Goal: Ask a question: Seek information or help from site administrators or community

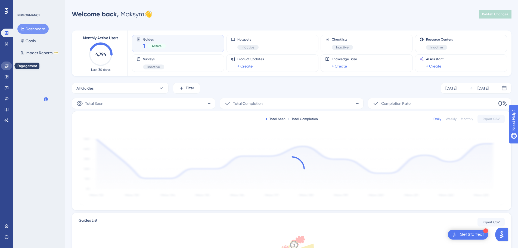
click at [7, 67] on icon at bounding box center [7, 66] width 4 height 4
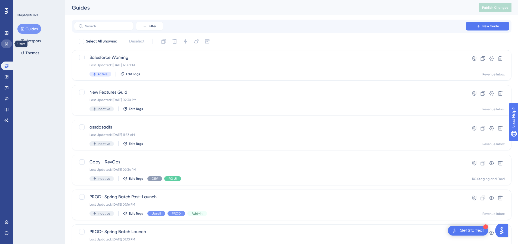
click at [8, 47] on link at bounding box center [6, 43] width 11 height 9
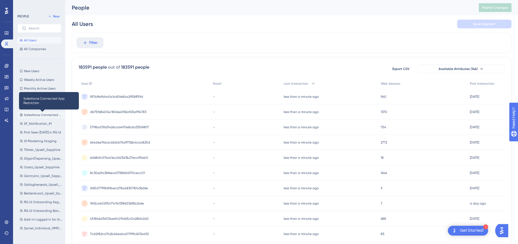
click at [34, 115] on span "Salesforce Connected App Restriction" at bounding box center [43, 115] width 39 height 4
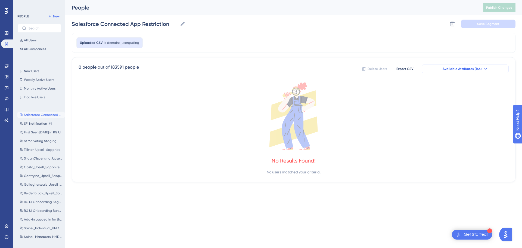
click at [486, 70] on icon at bounding box center [486, 69] width 4 height 4
click at [454, 72] on button "Available Attributes (146)" at bounding box center [465, 68] width 87 height 9
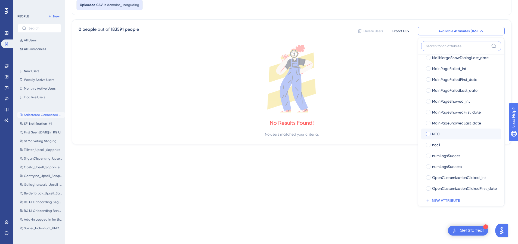
scroll to position [1143, 0]
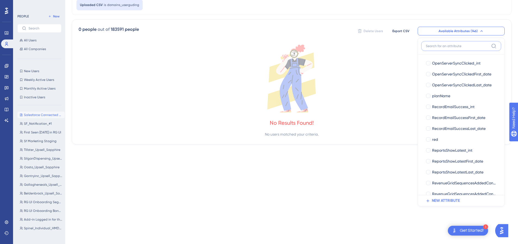
click at [450, 45] on input at bounding box center [457, 46] width 63 height 4
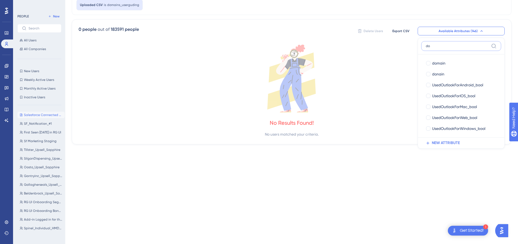
scroll to position [0, 0]
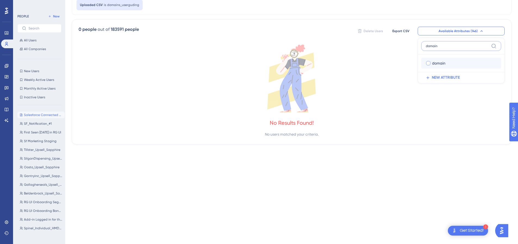
type input "domain"
click at [428, 63] on div at bounding box center [428, 63] width 4 height 4
checkbox input "true"
click at [398, 7] on div "Uploaded CSV is domains_userguding" at bounding box center [292, 5] width 440 height 20
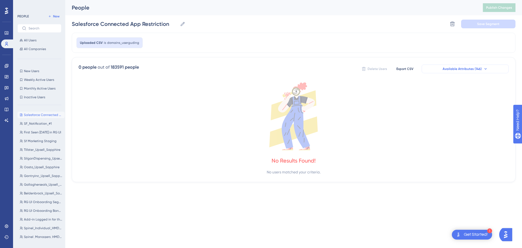
click at [449, 70] on span "Available Attributes (146)" at bounding box center [462, 69] width 39 height 4
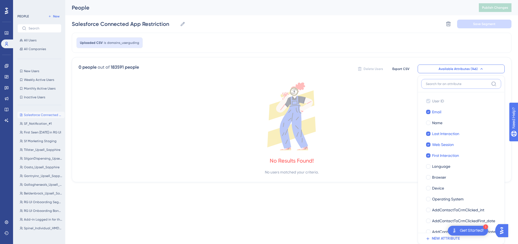
scroll to position [38, 0]
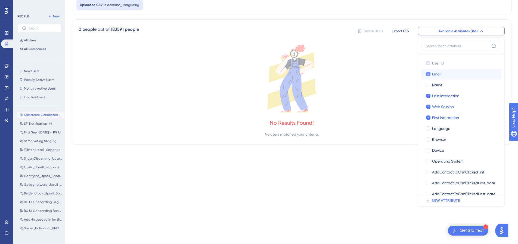
click at [429, 73] on icon at bounding box center [428, 74] width 2 height 4
checkbox input "false"
click at [428, 96] on icon at bounding box center [428, 96] width 2 height 4
checkbox input "false"
drag, startPoint x: 427, startPoint y: 101, endPoint x: 428, endPoint y: 110, distance: 8.7
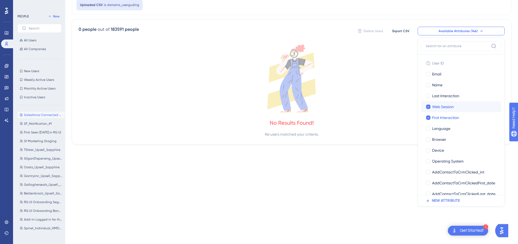
click at [427, 101] on label "Web Session Web Session" at bounding box center [461, 106] width 80 height 11
click at [429, 107] on input "Web Session" at bounding box center [429, 107] width 0 height 0
click at [428, 118] on icon at bounding box center [428, 118] width 2 height 4
checkbox input "false"
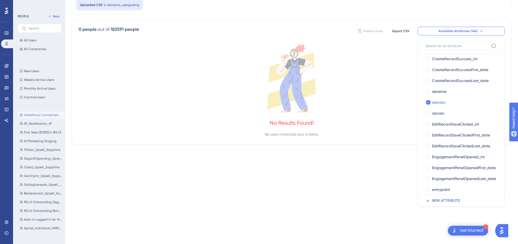
scroll to position [408, 0]
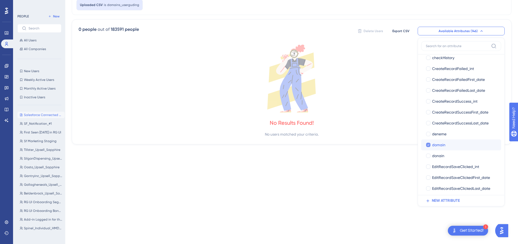
click at [436, 143] on span "domain" at bounding box center [438, 144] width 13 height 7
click at [442, 145] on span "domain" at bounding box center [438, 144] width 13 height 7
checkbox input "true"
click at [386, 11] on div "Uploaded CSV is domains_userguding" at bounding box center [292, 5] width 440 height 20
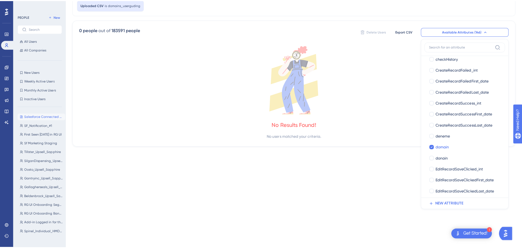
scroll to position [0, 0]
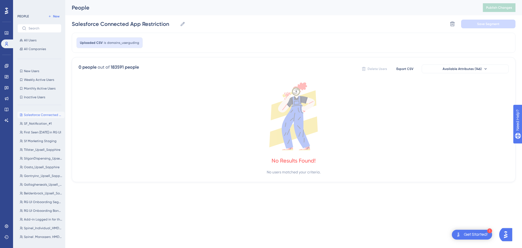
click at [106, 43] on div "Uploaded CSV is domains_userguding" at bounding box center [109, 42] width 66 height 11
click at [356, 41] on div "Uploaded CSV is domains_userguding" at bounding box center [294, 43] width 444 height 20
click at [23, 116] on icon at bounding box center [21, 114] width 3 height 3
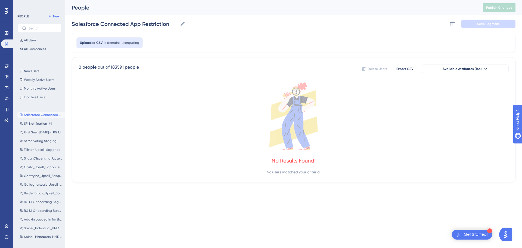
click at [479, 236] on div "Get Started!" at bounding box center [476, 235] width 24 height 6
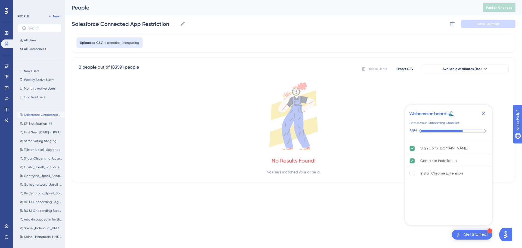
click at [479, 236] on div "Get Started!" at bounding box center [476, 235] width 24 height 6
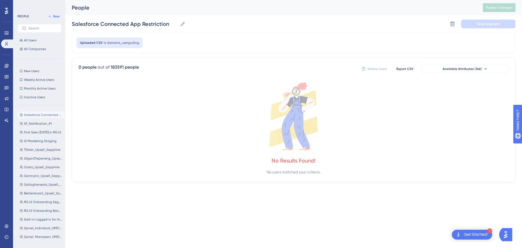
click at [507, 235] on img "Open AI Assistant Launcher" at bounding box center [506, 235] width 10 height 10
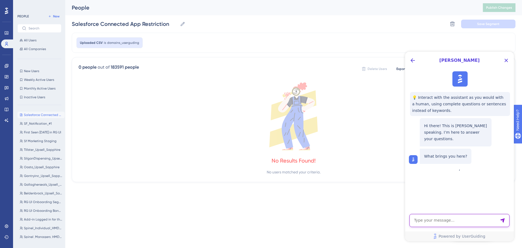
click at [425, 220] on textarea "AI Assistant Text Input" at bounding box center [460, 220] width 100 height 13
type textarea "Can i exclude domain from CSV"
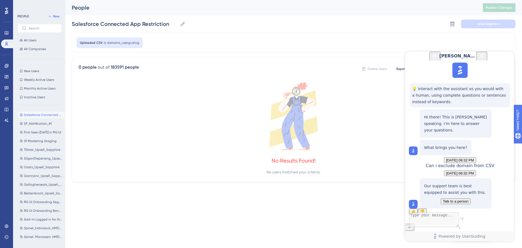
scroll to position [42, 0]
click at [458, 198] on button "Talk to a person" at bounding box center [456, 201] width 30 height 6
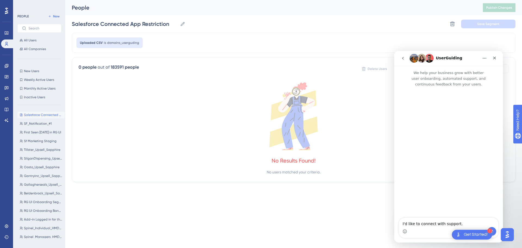
scroll to position [0, 0]
click at [475, 234] on div "Get Started!" at bounding box center [476, 235] width 24 height 6
click at [496, 230] on button "Send a message…" at bounding box center [492, 231] width 9 height 9
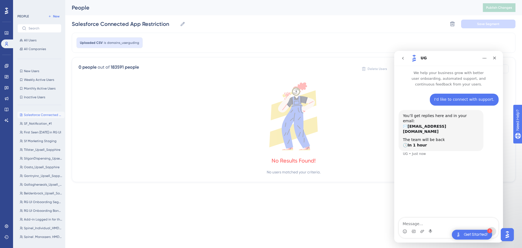
click at [465, 184] on div "I'd like to connect with support. Maksym • Just now You’ll get replies here and…" at bounding box center [449, 152] width 109 height 131
click at [425, 221] on textarea "Message…" at bounding box center [449, 222] width 100 height 9
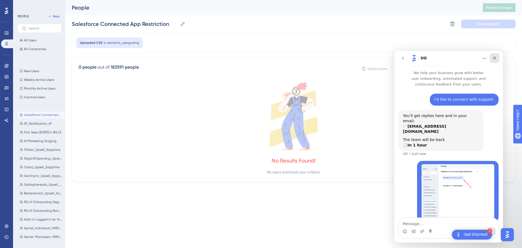
click at [495, 57] on icon "Close" at bounding box center [495, 58] width 3 height 3
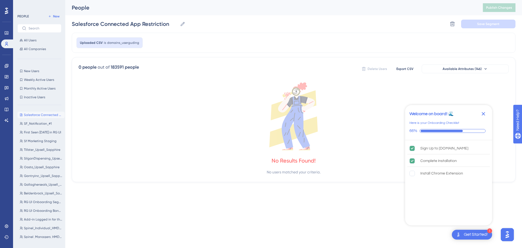
drag, startPoint x: 483, startPoint y: 112, endPoint x: 383, endPoint y: 21, distance: 135.6
click at [483, 111] on icon "Close Checklist" at bounding box center [483, 113] width 7 height 7
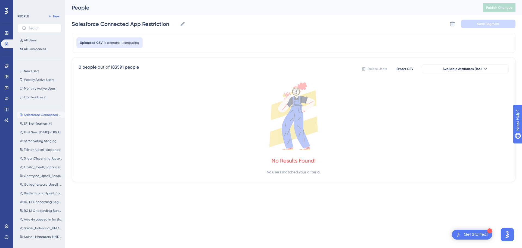
click at [365, 9] on div "People" at bounding box center [271, 8] width 398 height 8
click at [466, 69] on span "Available Attributes (146)" at bounding box center [462, 69] width 39 height 4
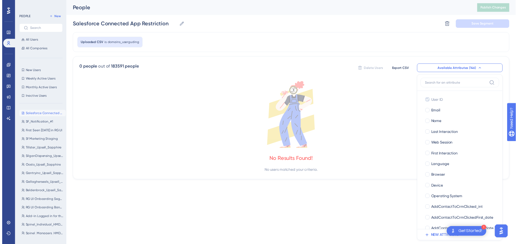
scroll to position [38, 0]
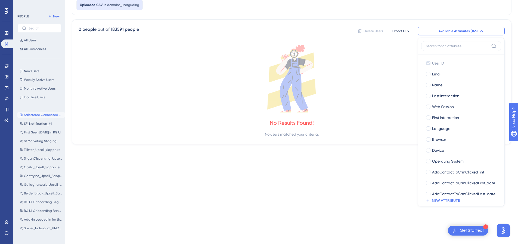
click at [324, 10] on div "Uploaded CSV is domains_userguding" at bounding box center [292, 5] width 440 height 20
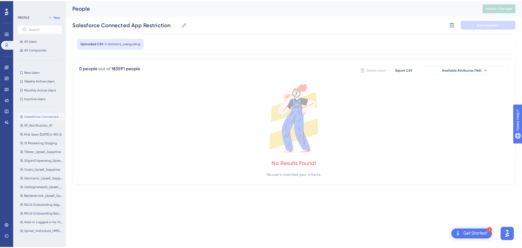
scroll to position [0, 0]
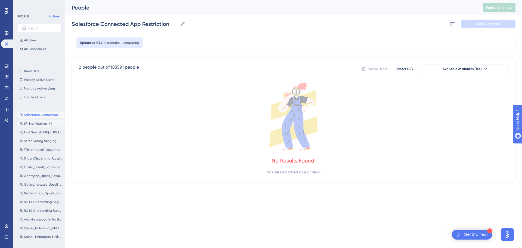
click at [39, 126] on button "SF_Notification_#1 SF_Notification_#1" at bounding box center [40, 123] width 47 height 7
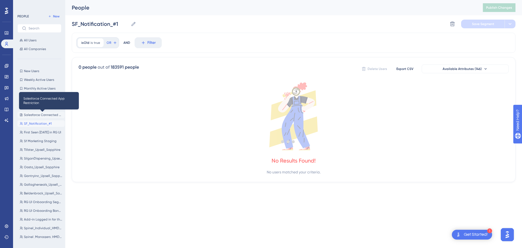
click at [35, 116] on span "Salesforce Connected App Restriction" at bounding box center [43, 115] width 39 height 4
type input "Salesforce Connected App Restriction"
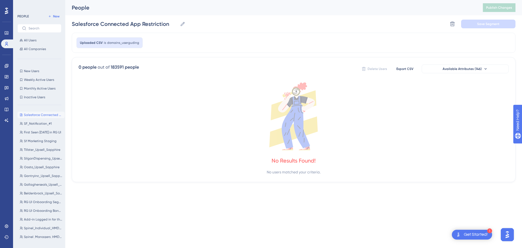
click at [370, 14] on div "People Publish Changes" at bounding box center [293, 7] width 457 height 15
click at [267, 11] on div "People Publish Changes" at bounding box center [293, 7] width 457 height 15
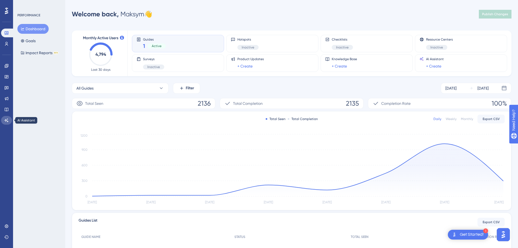
click at [6, 121] on icon at bounding box center [6, 120] width 4 height 4
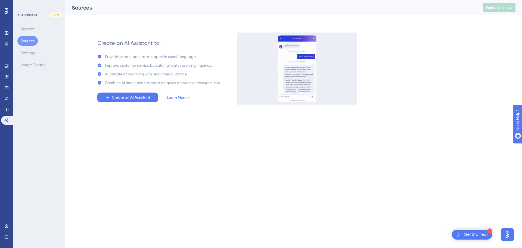
click at [512, 235] on img "Open AI Assistant Launcher" at bounding box center [508, 235] width 10 height 10
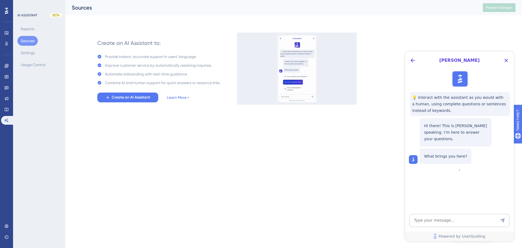
click at [92, 0] on html "1 Get Started! Performance Users Engagement Widgets Feedback Product Updates Kn…" at bounding box center [261, 0] width 522 height 0
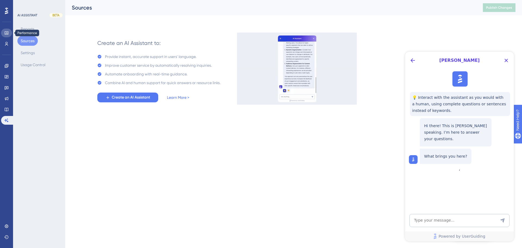
click at [5, 35] on icon at bounding box center [6, 33] width 4 height 4
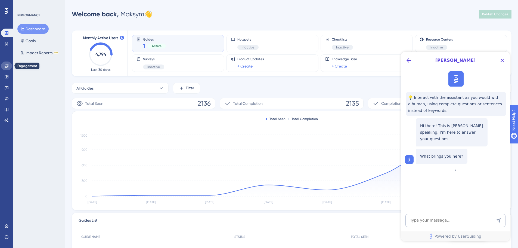
click at [4, 63] on link at bounding box center [6, 65] width 11 height 9
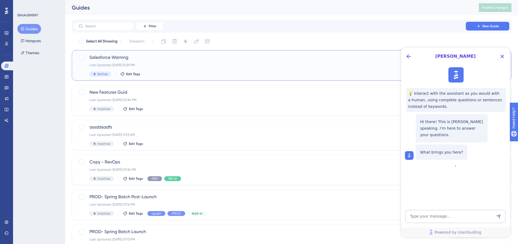
click at [148, 67] on div "Salesforce Warning Last Updated: [DATE] 12:39 PM Active Edit Tags" at bounding box center [270, 65] width 361 height 22
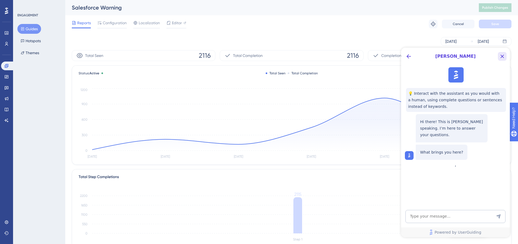
drag, startPoint x: 904, startPoint y: 104, endPoint x: 503, endPoint y: 57, distance: 404.1
click at [503, 57] on icon "Close Button" at bounding box center [503, 57] width 4 height 4
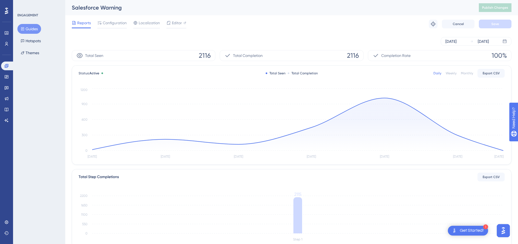
click at [470, 227] on div "Get Started!" at bounding box center [472, 230] width 24 height 6
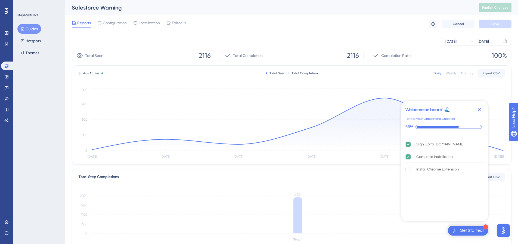
click at [470, 227] on div "Get Started!" at bounding box center [472, 230] width 24 height 6
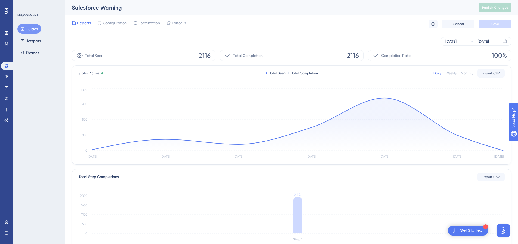
click at [503, 229] on img "Open AI Assistant Launcher" at bounding box center [504, 231] width 10 height 10
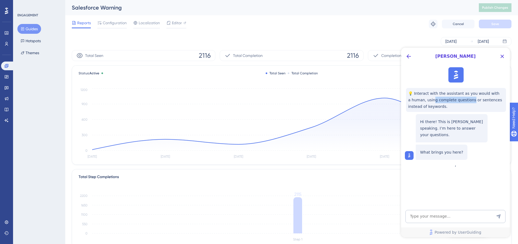
drag, startPoint x: 463, startPoint y: 103, endPoint x: 426, endPoint y: 97, distance: 37.5
click at [426, 97] on span "💡 Interact with the assistant as you would with a human, using complete questio…" at bounding box center [456, 100] width 96 height 20
click at [449, 162] on div "💡 Interact with the assistant as you would with a human, using complete questio…" at bounding box center [455, 113] width 109 height 97
click at [440, 216] on textarea "AI Assistant Text Input" at bounding box center [456, 216] width 100 height 13
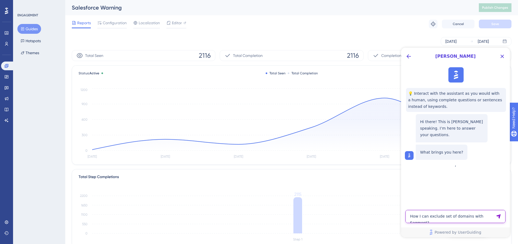
type textarea "How I can exclude set of domains with Segment?"
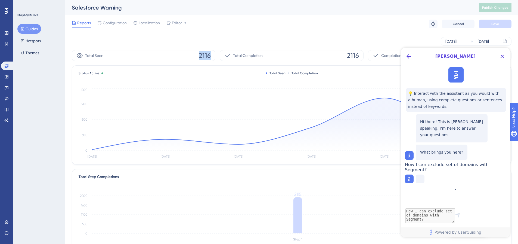
drag, startPoint x: 201, startPoint y: 55, endPoint x: 211, endPoint y: 54, distance: 10.4
click at [211, 54] on div "Total Seen 2116" at bounding box center [144, 55] width 144 height 11
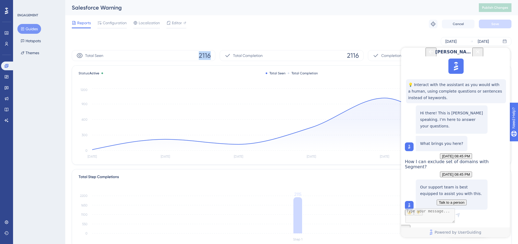
scroll to position [48, 0]
click at [454, 200] on span "Talk to a person" at bounding box center [452, 202] width 26 height 4
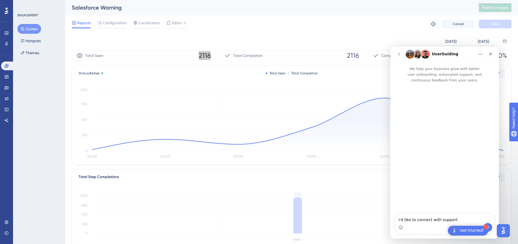
scroll to position [0, 0]
click at [489, 226] on icon "Send a message…" at bounding box center [488, 227] width 4 height 4
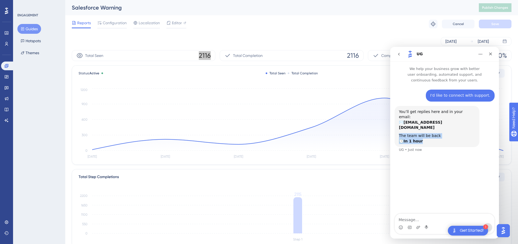
drag, startPoint x: 423, startPoint y: 124, endPoint x: 398, endPoint y: 122, distance: 25.4
click at [398, 122] on div "You’ll get replies here and in your email: ✉️ [EMAIL_ADDRESS][DOMAIN_NAME] The …" at bounding box center [437, 126] width 85 height 41
click at [488, 55] on div "Close" at bounding box center [491, 54] width 10 height 10
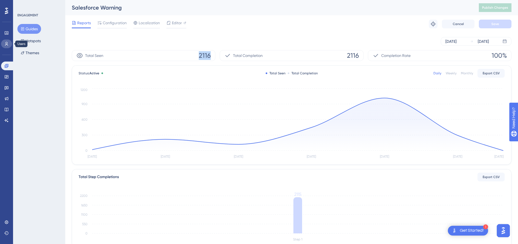
click at [5, 46] on link at bounding box center [6, 43] width 11 height 9
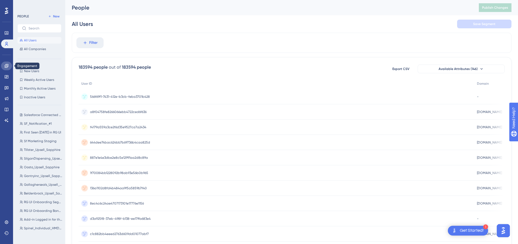
drag, startPoint x: 8, startPoint y: 66, endPoint x: 11, endPoint y: 69, distance: 4.8
click at [8, 66] on icon at bounding box center [6, 66] width 4 height 4
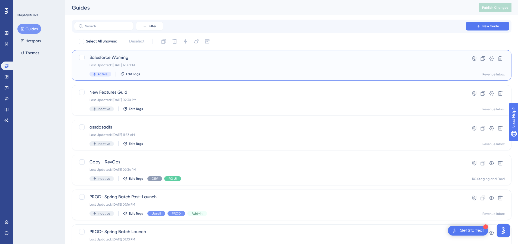
click at [154, 60] on span "Salesforce Warning" at bounding box center [270, 57] width 361 height 7
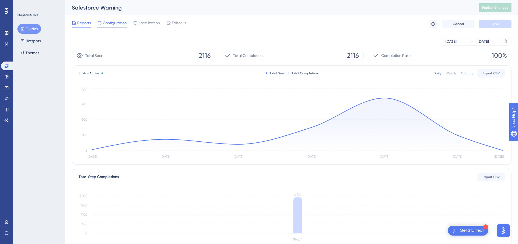
click at [118, 25] on span "Configuration" at bounding box center [115, 23] width 24 height 7
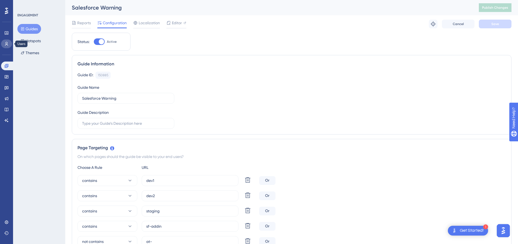
drag, startPoint x: 2, startPoint y: 42, endPoint x: 6, endPoint y: 47, distance: 6.2
click at [2, 42] on link at bounding box center [6, 43] width 11 height 9
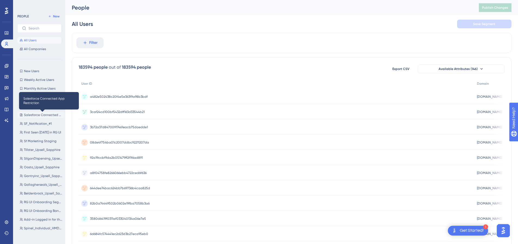
click at [39, 114] on span "Salesforce Connected App Restriction" at bounding box center [43, 115] width 39 height 4
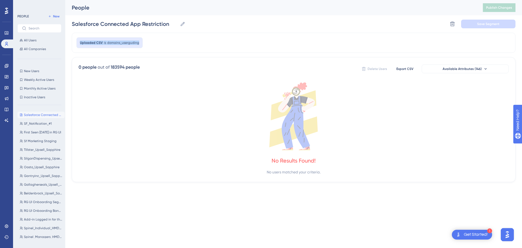
drag, startPoint x: 80, startPoint y: 43, endPoint x: 137, endPoint y: 42, distance: 57.4
click at [137, 42] on div "Uploaded CSV is domains_userguding" at bounding box center [109, 42] width 66 height 11
click at [291, 19] on div "Salesforce Connected App Restriction Salesforce Connected App Restriction Delet…" at bounding box center [294, 23] width 444 height 17
drag, startPoint x: 139, startPoint y: 42, endPoint x: 87, endPoint y: 47, distance: 52.8
click at [70, 44] on div "Performance Users Engagement Widgets Feedback Product Updates Knowledge Base AI…" at bounding box center [293, 95] width 457 height 191
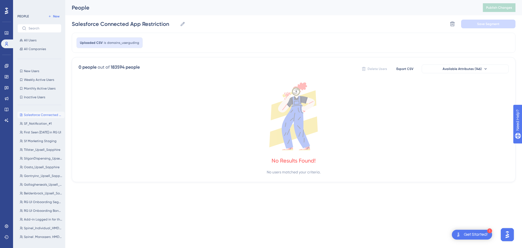
click at [301, 17] on div "Salesforce Connected App Restriction Salesforce Connected App Restriction Delet…" at bounding box center [294, 23] width 444 height 17
drag, startPoint x: 138, startPoint y: 42, endPoint x: 82, endPoint y: 45, distance: 55.8
click at [81, 44] on div "Uploaded CSV is domains_userguding" at bounding box center [109, 42] width 66 height 11
click at [153, 169] on div "No Results Found! No users matched your criteria." at bounding box center [294, 128] width 430 height 93
click at [466, 71] on span "Available Attributes (146)" at bounding box center [462, 69] width 39 height 4
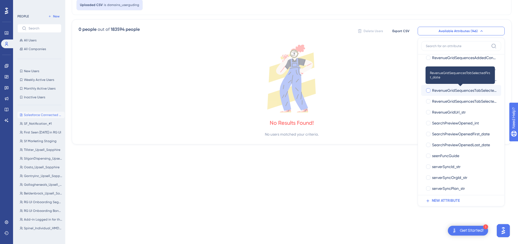
scroll to position [1455, 0]
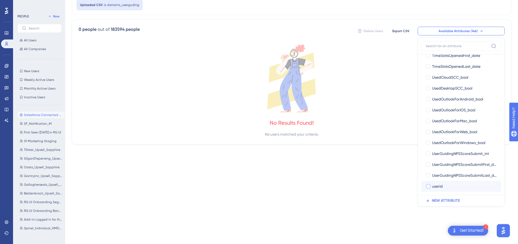
click at [429, 187] on div at bounding box center [428, 186] width 4 height 4
checkbox input "true"
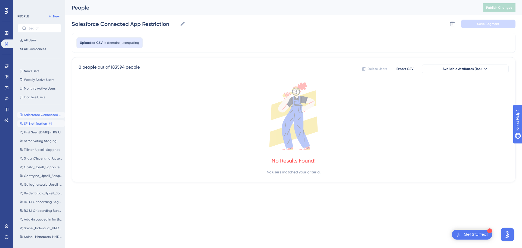
click at [30, 126] on button "SF_Notification_#1 SF_Notification_#1" at bounding box center [40, 123] width 47 height 7
type input "SF_Notification_#1"
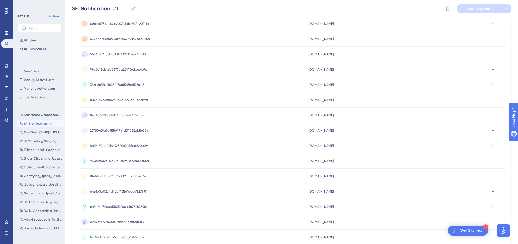
scroll to position [194, 0]
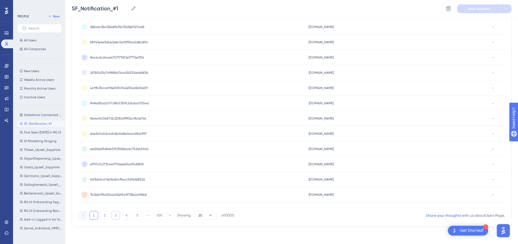
click at [115, 216] on button "3" at bounding box center [115, 215] width 9 height 9
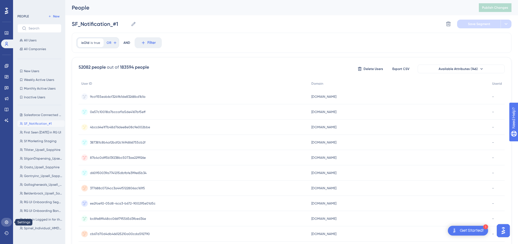
click at [5, 220] on icon at bounding box center [6, 222] width 4 height 4
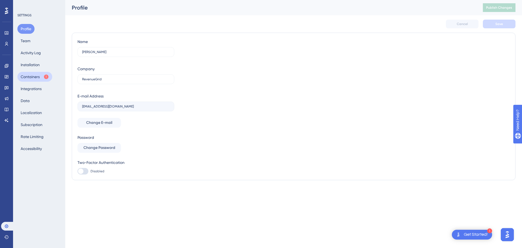
click at [32, 79] on button "Containers" at bounding box center [34, 77] width 35 height 10
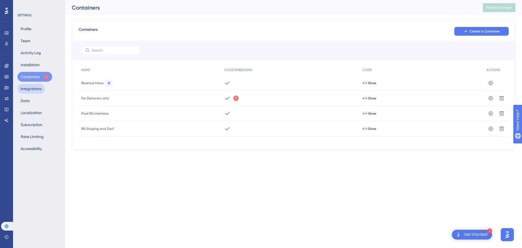
click at [30, 87] on button "Integrations" at bounding box center [30, 89] width 27 height 10
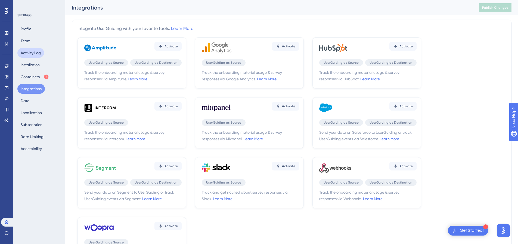
click at [32, 52] on button "Activity Log" at bounding box center [30, 53] width 27 height 10
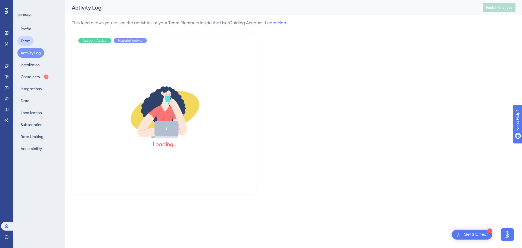
click at [29, 41] on button "Team" at bounding box center [25, 41] width 16 height 10
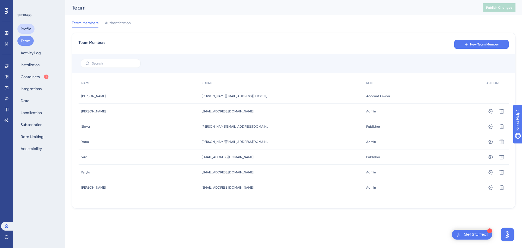
click at [28, 30] on button "Profile" at bounding box center [25, 29] width 17 height 10
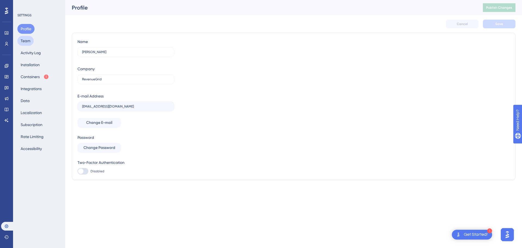
click at [27, 37] on button "Team" at bounding box center [25, 41] width 16 height 10
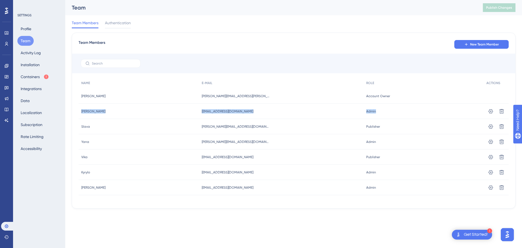
drag, startPoint x: 400, startPoint y: 109, endPoint x: 80, endPoint y: 110, distance: 320.2
click at [0, 0] on div "[PERSON_NAME] Jamal [EMAIL_ADDRESS][DOMAIN_NAME] [DOMAIN_NAME][EMAIL_ADDRESS][D…" at bounding box center [0, 0] width 0 height 0
click at [132, 171] on div "[PERSON_NAME]" at bounding box center [139, 172] width 121 height 15
drag, startPoint x: 263, startPoint y: 108, endPoint x: 119, endPoint y: 131, distance: 146.1
click at [0, 0] on div "[PERSON_NAME] Jamal [EMAIL_ADDRESS][DOMAIN_NAME] [DOMAIN_NAME][EMAIL_ADDRESS][D…" at bounding box center [0, 0] width 0 height 0
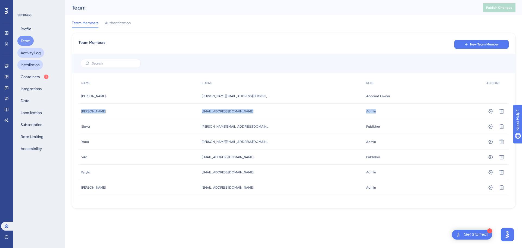
drag, startPoint x: 30, startPoint y: 54, endPoint x: 25, endPoint y: 63, distance: 10.2
click at [29, 54] on button "Activity Log" at bounding box center [30, 53] width 27 height 10
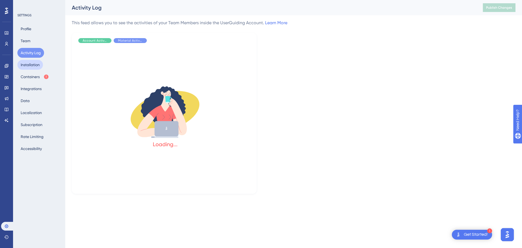
click at [25, 63] on button "Installation" at bounding box center [30, 65] width 26 height 10
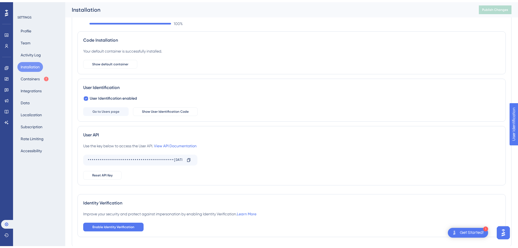
scroll to position [39, 0]
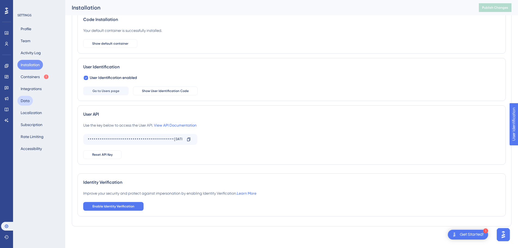
click at [21, 98] on button "Data" at bounding box center [25, 101] width 16 height 10
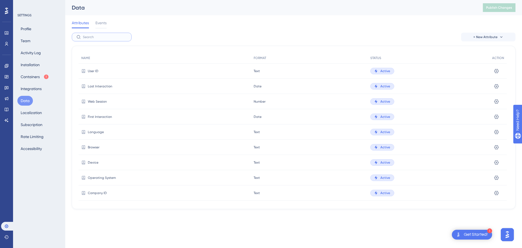
click at [102, 37] on input "text" at bounding box center [105, 37] width 44 height 4
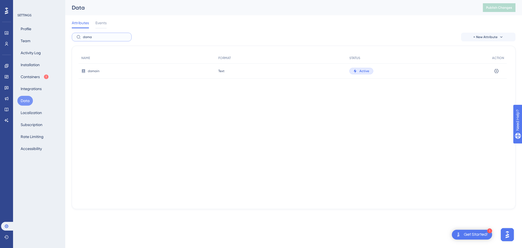
type input "doma"
click at [93, 70] on span "domain" at bounding box center [94, 71] width 12 height 4
click at [241, 72] on div "Text Text" at bounding box center [281, 70] width 131 height 15
click at [497, 69] on icon at bounding box center [496, 70] width 5 height 5
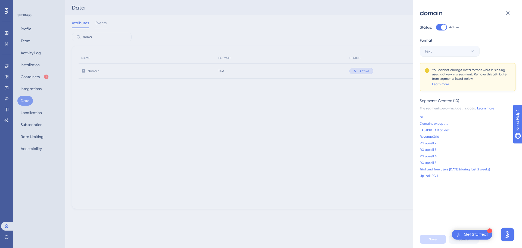
click at [437, 124] on link "Domains except ..." at bounding box center [434, 123] width 28 height 4
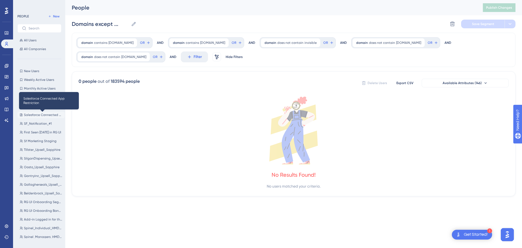
click at [35, 114] on span "Salesforce Connected App Restriction" at bounding box center [43, 115] width 39 height 4
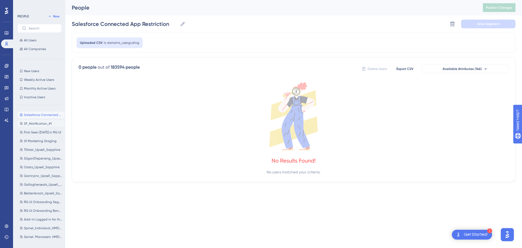
click at [29, 123] on span "SF_Notification_#1" at bounding box center [38, 123] width 28 height 4
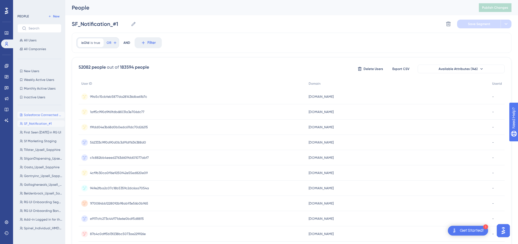
click at [31, 113] on button "Salesforce Connected App Restriction Salesforce Connected App Restriction" at bounding box center [40, 115] width 47 height 7
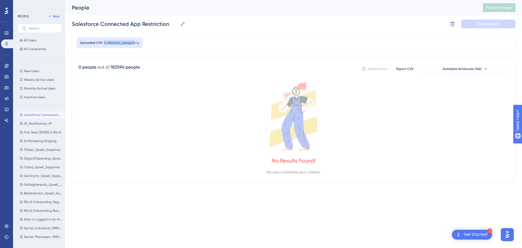
drag, startPoint x: 102, startPoint y: 42, endPoint x: 187, endPoint y: 43, distance: 85.2
click at [137, 41] on div "Uploaded CSV is domains_userguding" at bounding box center [109, 42] width 66 height 11
click at [188, 44] on div "Uploaded CSV is domains_userguding" at bounding box center [294, 43] width 444 height 20
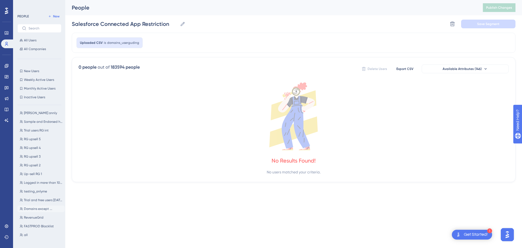
click at [42, 210] on span "Domains except ..." at bounding box center [38, 209] width 28 height 4
type input "Domains except ..."
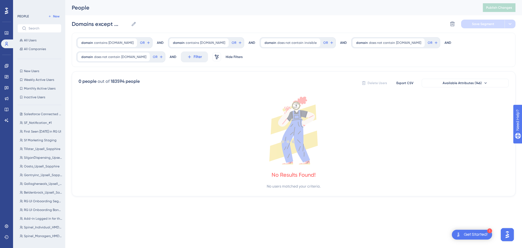
scroll to position [0, 0]
click at [212, 42] on div "domain contains [DOMAIN_NAME] [DOMAIN_NAME] Remove" at bounding box center [198, 42] width 59 height 9
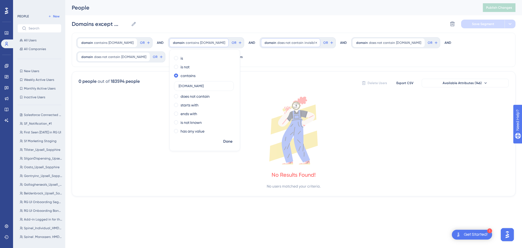
click at [304, 44] on span "does not contain" at bounding box center [291, 43] width 26 height 4
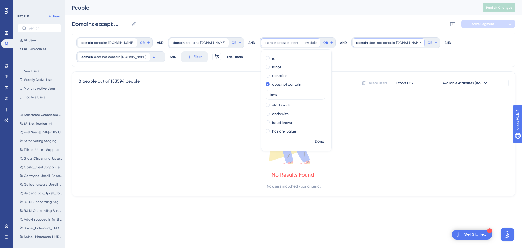
click at [395, 44] on span "does not contain" at bounding box center [382, 43] width 26 height 4
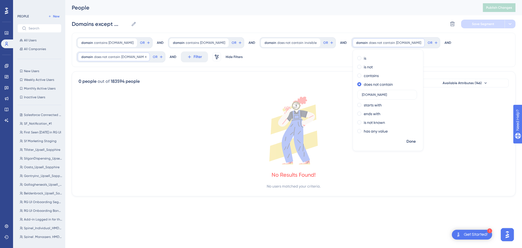
click at [92, 55] on span "domain" at bounding box center [87, 57] width 12 height 4
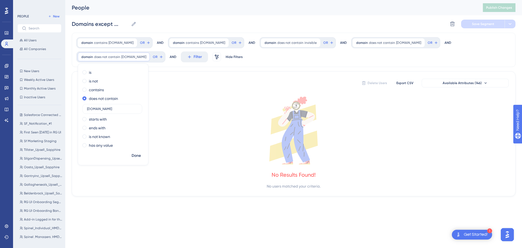
click at [169, 10] on div "People" at bounding box center [271, 8] width 398 height 8
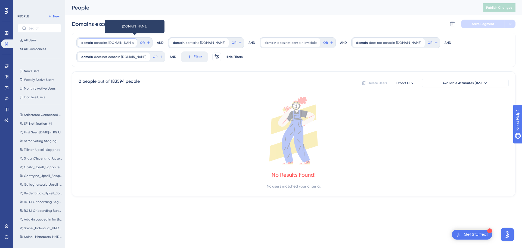
click at [119, 42] on span "[DOMAIN_NAME]" at bounding box center [121, 43] width 25 height 4
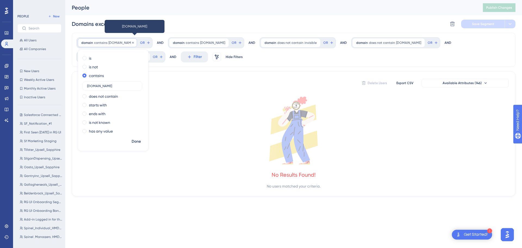
scroll to position [0, 7]
click at [222, 20] on div "Domains except ... Domains except ... Delete Segment Save Segment" at bounding box center [294, 23] width 444 height 17
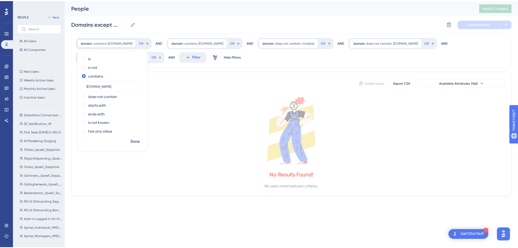
scroll to position [0, 0]
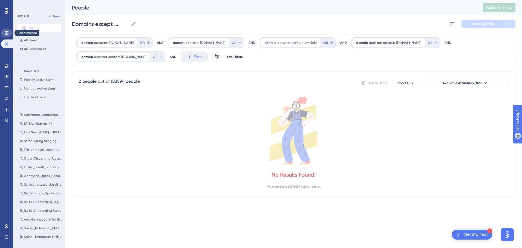
click at [6, 34] on icon at bounding box center [7, 32] width 4 height 3
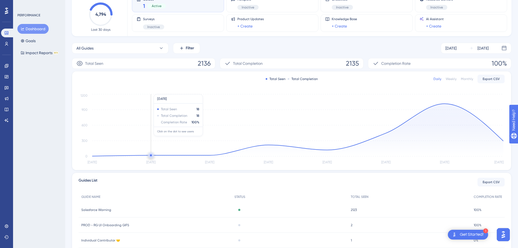
scroll to position [69, 0]
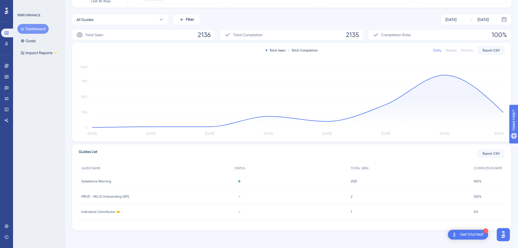
click at [135, 186] on div "Salesforce Warning Salesforce Warning" at bounding box center [155, 181] width 153 height 15
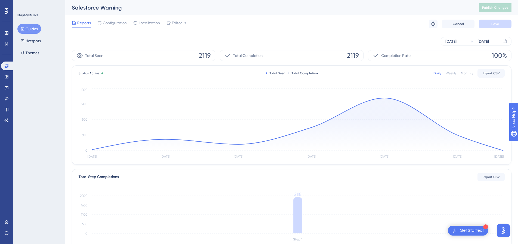
click at [134, 56] on div "Total Seen 2119" at bounding box center [144, 55] width 144 height 11
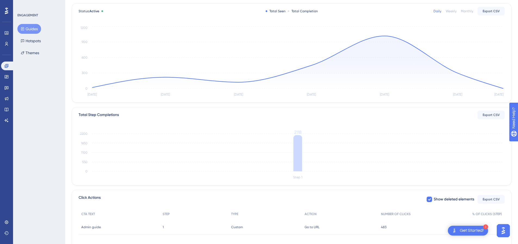
scroll to position [101, 0]
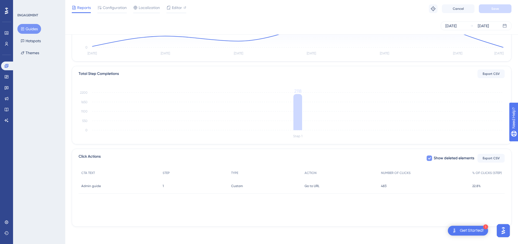
click at [444, 157] on span "Show deleted elements" at bounding box center [454, 158] width 41 height 7
checkbox input "true"
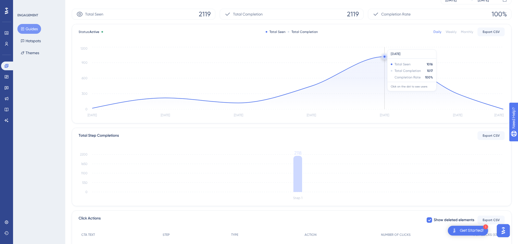
scroll to position [0, 0]
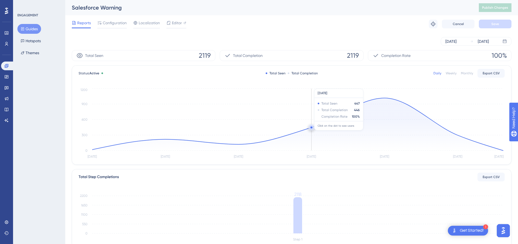
click at [314, 132] on icon at bounding box center [297, 124] width 411 height 53
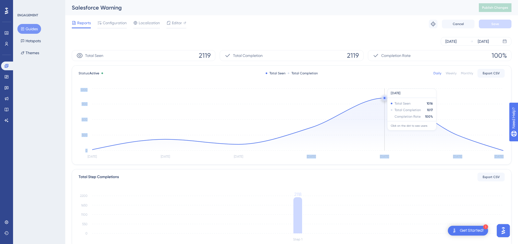
drag, startPoint x: 261, startPoint y: 134, endPoint x: 400, endPoint y: 132, distance: 138.2
click at [400, 132] on icon "[DATE] Aug [DATE] [DATE] [DATE] [DATE] [DATE] 0 300 600 900 1200" at bounding box center [292, 123] width 426 height 73
drag, startPoint x: 376, startPoint y: 158, endPoint x: 380, endPoint y: 159, distance: 3.3
click at [380, 159] on icon "[DATE] Aug [DATE] [DATE] [DATE] [DATE] [DATE] 0 300 600 900 1200" at bounding box center [292, 123] width 426 height 73
click at [375, 128] on icon at bounding box center [297, 124] width 411 height 53
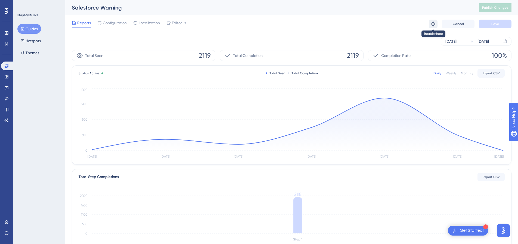
click at [433, 23] on icon at bounding box center [433, 23] width 5 height 5
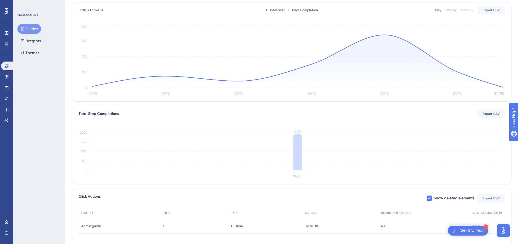
scroll to position [101, 0]
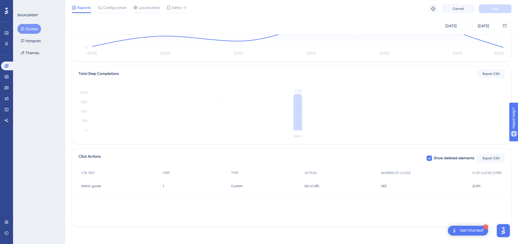
click at [142, 185] on div "Admin guide Admin guide" at bounding box center [119, 185] width 81 height 15
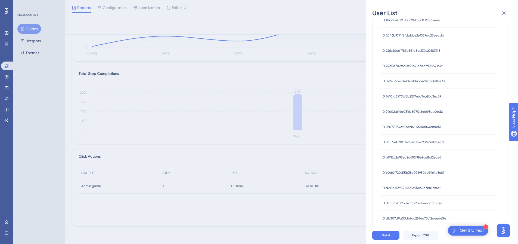
scroll to position [155, 0]
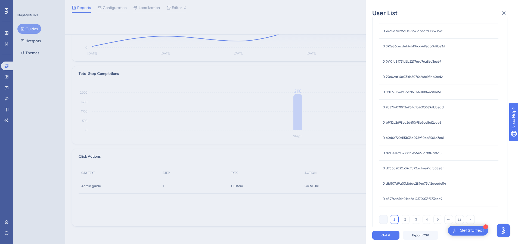
click at [413, 122] on span "ID b9f12c2d98ec2d610f98e9ce8cf2ece6" at bounding box center [411, 122] width 59 height 4
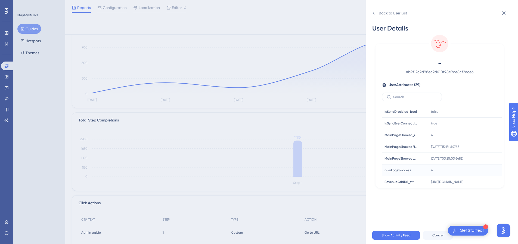
scroll to position [123, 0]
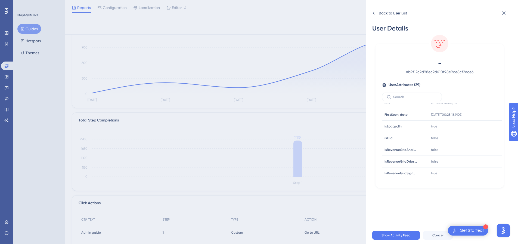
click at [375, 15] on icon at bounding box center [374, 13] width 4 height 4
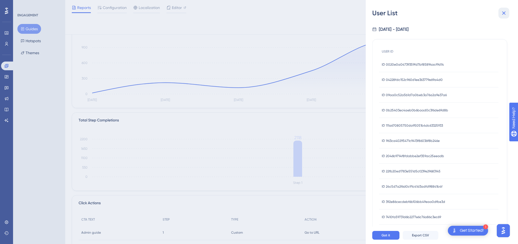
click at [504, 13] on icon at bounding box center [505, 13] width 4 height 4
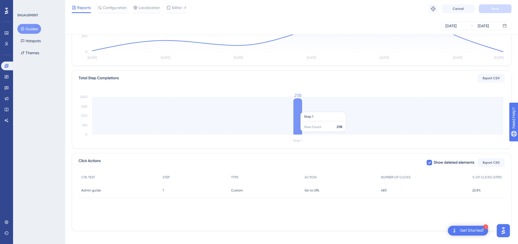
scroll to position [0, 0]
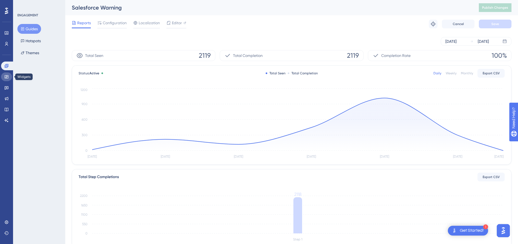
click at [6, 74] on link at bounding box center [6, 76] width 11 height 9
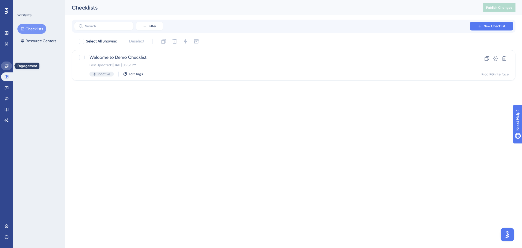
click at [5, 64] on icon at bounding box center [6, 66] width 4 height 4
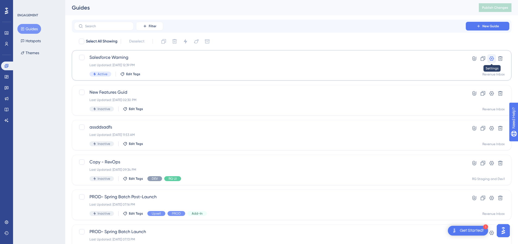
click at [493, 60] on icon at bounding box center [492, 58] width 5 height 4
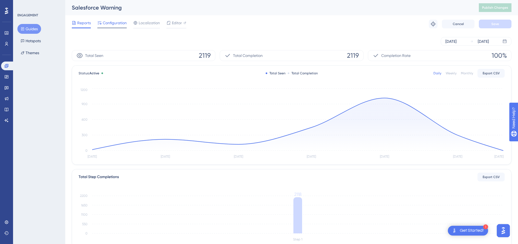
click at [102, 20] on div "Configuration" at bounding box center [111, 23] width 29 height 7
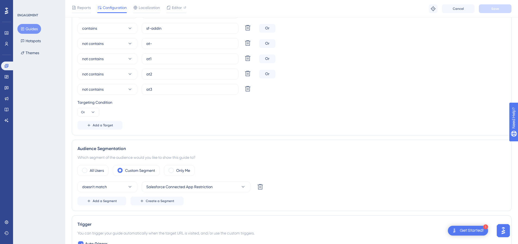
scroll to position [245, 0]
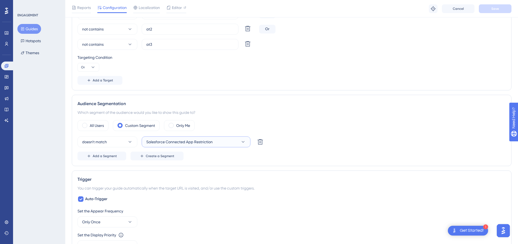
click at [169, 142] on span "Salesforce Connected App Restriction" at bounding box center [179, 141] width 66 height 7
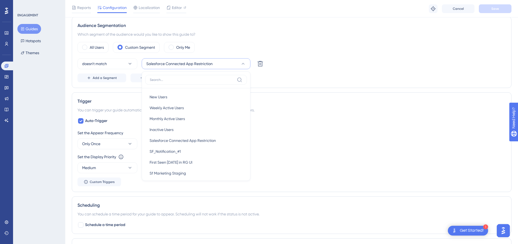
click at [388, 66] on div "doesn't match Salesforce Connected App Restriction New Users New Users Weekly A…" at bounding box center [292, 63] width 429 height 11
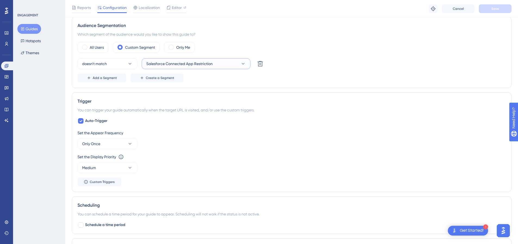
click at [245, 64] on icon at bounding box center [243, 63] width 5 height 5
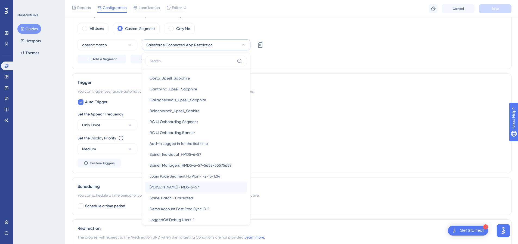
scroll to position [299, 0]
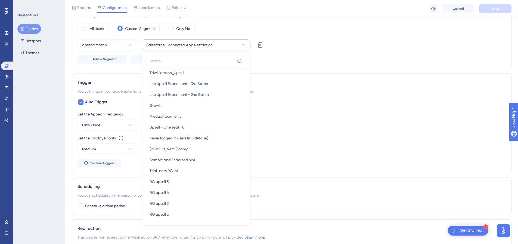
click at [322, 42] on div "doesn't match Salesforce Connected App Restriction New Users New Users Weekly A…" at bounding box center [292, 44] width 429 height 11
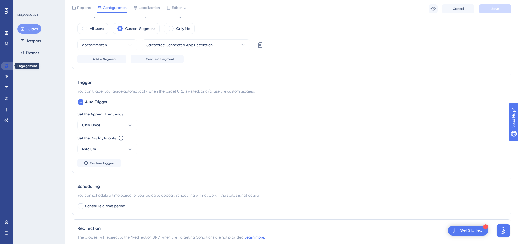
click at [5, 67] on icon at bounding box center [6, 66] width 4 height 4
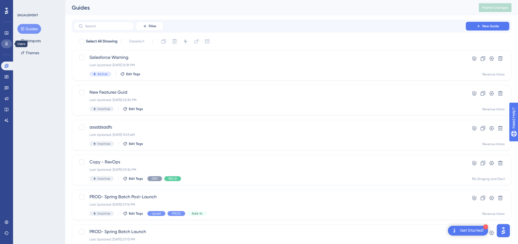
click at [6, 44] on icon at bounding box center [6, 44] width 3 height 4
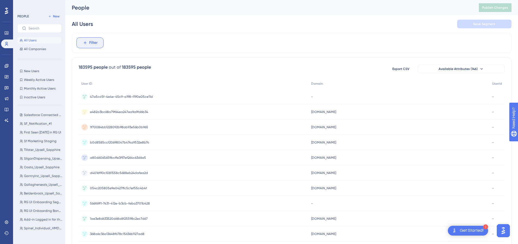
click at [88, 46] on button "Filter" at bounding box center [89, 42] width 27 height 11
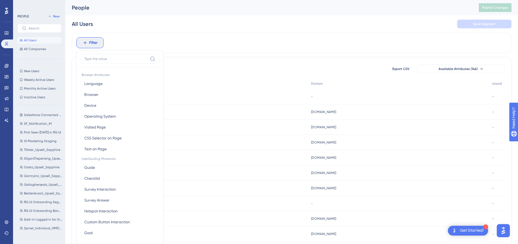
scroll to position [25, 0]
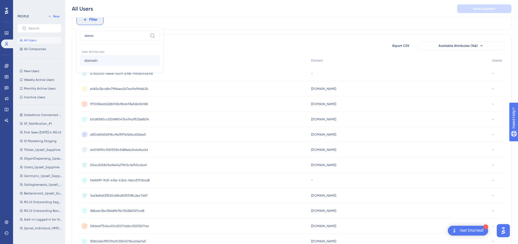
type input "doma"
click at [93, 58] on span "domain" at bounding box center [90, 60] width 13 height 7
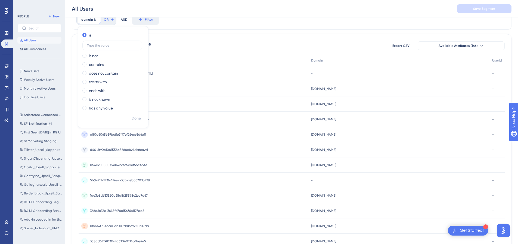
click at [220, 23] on div "domain is Remove is is not contains does not contain starts with ends with is n…" at bounding box center [292, 20] width 440 height 20
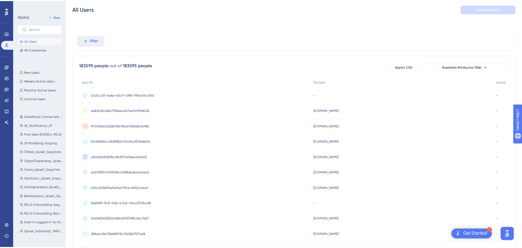
scroll to position [0, 0]
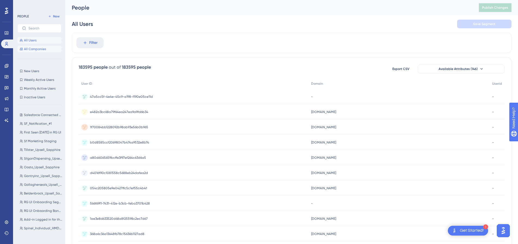
click at [36, 48] on span "All Companies" at bounding box center [35, 49] width 22 height 4
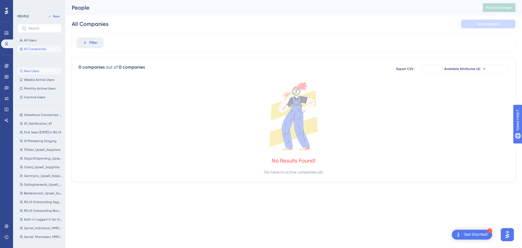
click at [28, 69] on span "New Users" at bounding box center [31, 71] width 15 height 4
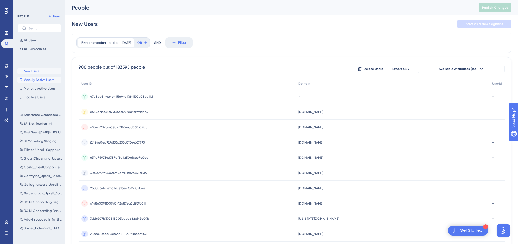
click at [36, 80] on span "Weekly Active Users" at bounding box center [39, 80] width 30 height 4
click at [33, 87] on span "Monthly Active Users" at bounding box center [40, 88] width 32 height 4
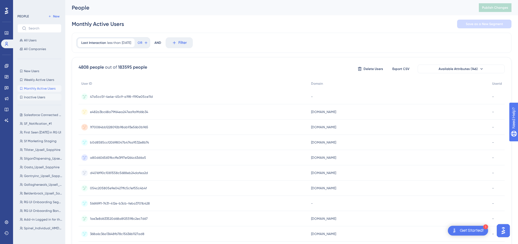
click at [34, 98] on span "Inactive Users" at bounding box center [34, 97] width 21 height 4
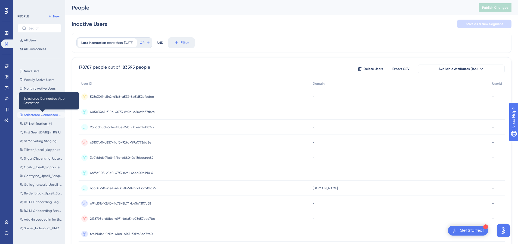
click at [46, 115] on span "Salesforce Connected App Restriction" at bounding box center [43, 115] width 39 height 4
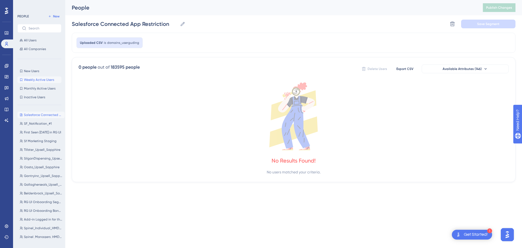
click at [31, 77] on button "Weekly Active Users Weekly Active Users" at bounding box center [39, 79] width 44 height 7
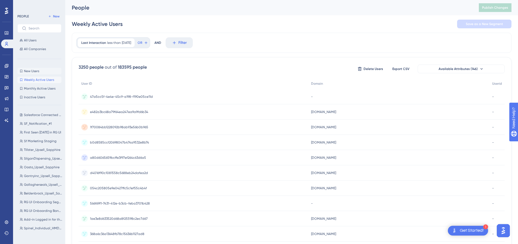
click at [34, 71] on span "New Users" at bounding box center [31, 71] width 15 height 4
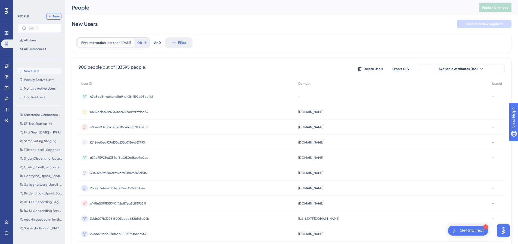
click at [52, 14] on button "New" at bounding box center [53, 16] width 15 height 7
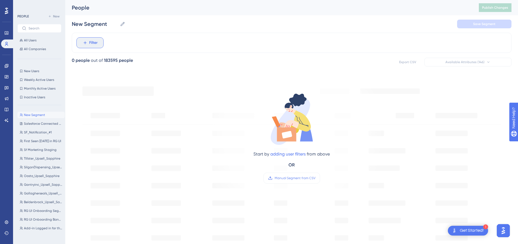
click at [85, 44] on icon at bounding box center [85, 42] width 5 height 5
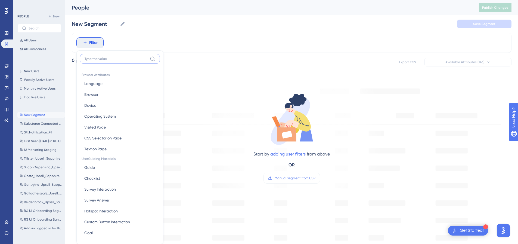
scroll to position [25, 0]
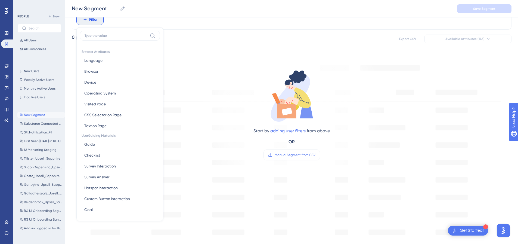
click at [269, 91] on icon at bounding box center [292, 96] width 54 height 54
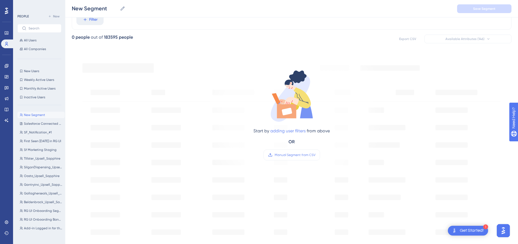
click at [295, 132] on link "adding user filters" at bounding box center [287, 130] width 35 height 5
click at [76, 14] on button "Filter" at bounding box center [89, 19] width 27 height 11
click at [286, 131] on link "adding user filters" at bounding box center [287, 130] width 35 height 5
click at [76, 14] on button "Filter" at bounding box center [89, 19] width 27 height 11
click at [286, 131] on link "adding user filters" at bounding box center [287, 130] width 35 height 5
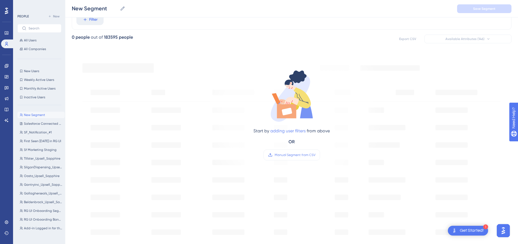
click at [76, 14] on button "Filter" at bounding box center [89, 19] width 27 height 11
click at [286, 131] on link "adding user filters" at bounding box center [287, 130] width 35 height 5
click at [76, 14] on button "Filter" at bounding box center [89, 19] width 27 height 11
click at [286, 131] on link "adding user filters" at bounding box center [287, 130] width 35 height 5
click at [76, 14] on button "Filter" at bounding box center [89, 19] width 27 height 11
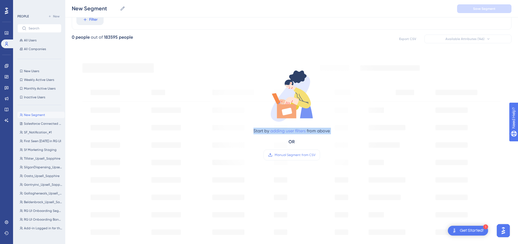
click at [286, 131] on link "adding user filters" at bounding box center [287, 130] width 35 height 5
click at [76, 14] on button "Filter" at bounding box center [89, 19] width 27 height 11
drag, startPoint x: 282, startPoint y: 174, endPoint x: 287, endPoint y: 161, distance: 13.5
click at [283, 171] on div "Start by adding user filters from above OR Manual Segment from CSV" at bounding box center [292, 220] width 440 height 334
click at [290, 155] on span "Manual Segment from CSV" at bounding box center [295, 155] width 41 height 4
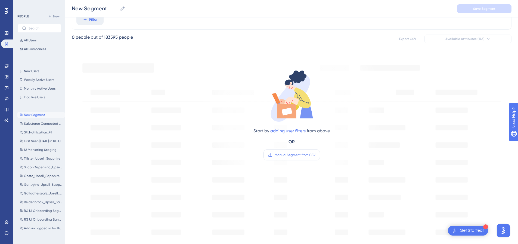
click at [316, 155] on input "Manual Segment from CSV" at bounding box center [316, 155] width 0 height 0
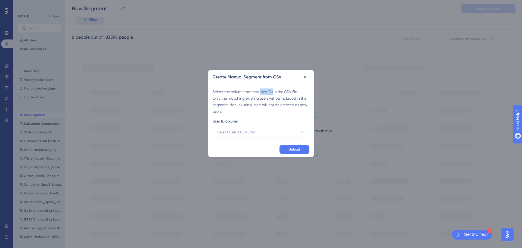
drag, startPoint x: 262, startPoint y: 91, endPoint x: 275, endPoint y: 93, distance: 13.2
click at [275, 93] on div "Select the column that has User IDs in the CSV file. Only the matching existing…" at bounding box center [261, 101] width 97 height 26
click at [264, 105] on div "Select the column that has User IDs in the CSV file. Only the matching existing…" at bounding box center [261, 101] width 97 height 26
drag, startPoint x: 213, startPoint y: 90, endPoint x: 229, endPoint y: 105, distance: 21.8
click at [229, 105] on div "Select the column that has User IDs in the CSV file. Only the matching existing…" at bounding box center [261, 101] width 97 height 26
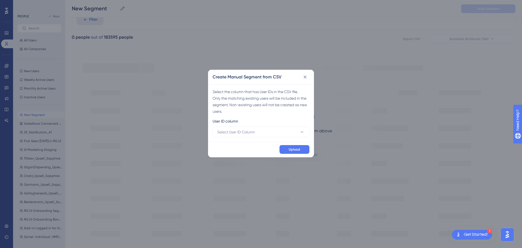
click at [283, 116] on div "Select the column that has User IDs in the CSV file. Only the matching existing…" at bounding box center [261, 113] width 106 height 58
drag, startPoint x: 255, startPoint y: 99, endPoint x: 236, endPoint y: 107, distance: 20.9
click at [236, 107] on div "Select the column that has User IDs in the CSV file. Only the matching existing…" at bounding box center [261, 101] width 97 height 26
click at [256, 116] on div "Select the column that has User IDs in the CSV file. Only the matching existing…" at bounding box center [261, 113] width 106 height 58
click at [303, 134] on icon at bounding box center [302, 131] width 5 height 5
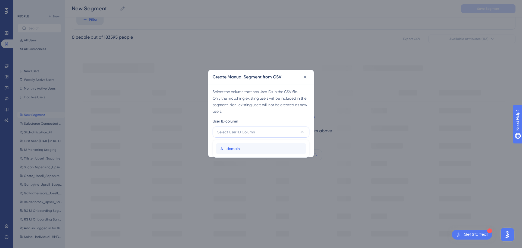
click at [236, 149] on span "A - domain" at bounding box center [230, 148] width 19 height 7
drag, startPoint x: 219, startPoint y: 122, endPoint x: 227, endPoint y: 121, distance: 8.5
click at [227, 121] on div "Select the column that has User IDs in the CSV file. Only the matching existing…" at bounding box center [261, 113] width 106 height 58
click at [308, 76] on button at bounding box center [305, 77] width 9 height 9
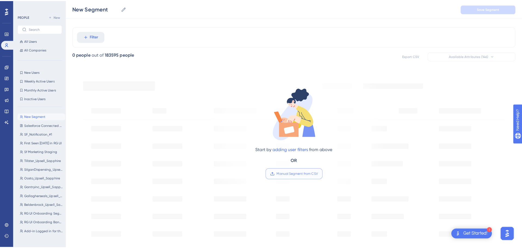
scroll to position [0, 0]
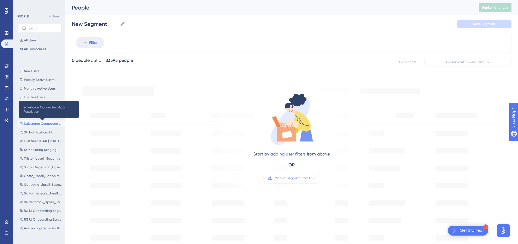
click at [28, 122] on span "Salesforce Connected App Restriction" at bounding box center [43, 123] width 39 height 4
type input "Salesforce Connected App Restriction"
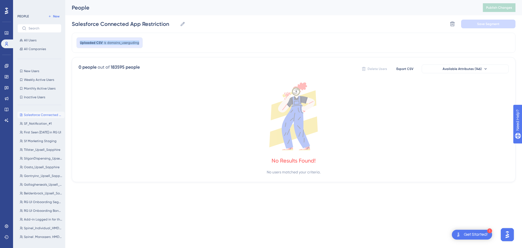
click at [79, 43] on div "Uploaded CSV is domains_userguding" at bounding box center [109, 42] width 66 height 11
click at [283, 30] on div "Salesforce Connected App Restriction Salesforce Connected App Restriction Delet…" at bounding box center [294, 23] width 444 height 17
click at [5, 34] on icon at bounding box center [6, 33] width 4 height 4
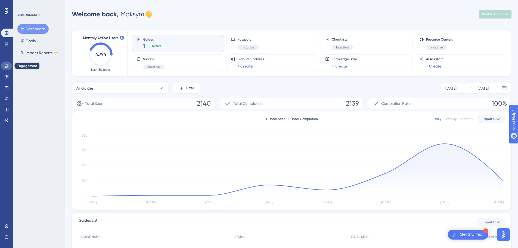
click at [6, 67] on icon at bounding box center [7, 66] width 4 height 4
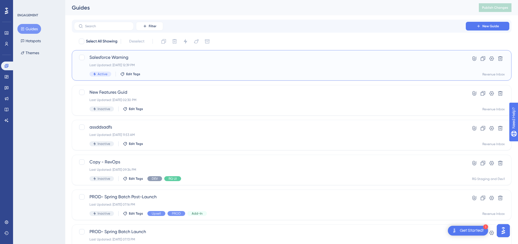
click at [200, 66] on div "Last Updated: [DATE] 12:39 PM" at bounding box center [270, 65] width 361 height 4
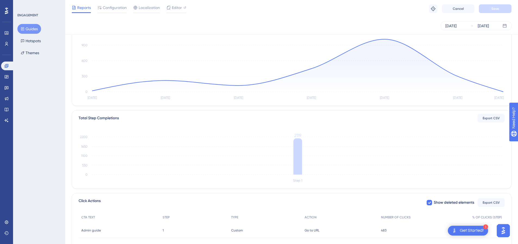
scroll to position [101, 0]
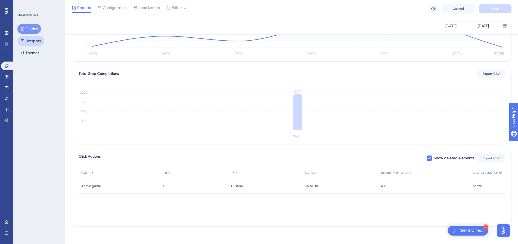
click at [27, 40] on button "Hotspots" at bounding box center [30, 41] width 27 height 10
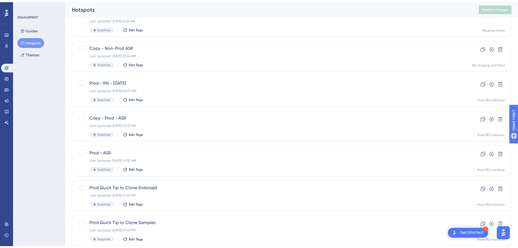
scroll to position [174, 0]
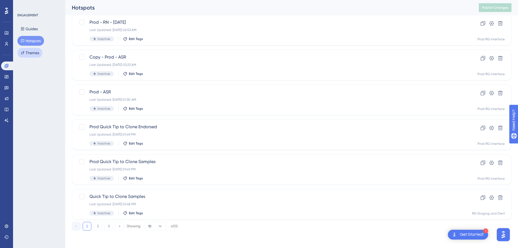
click at [29, 52] on button "Themes" at bounding box center [29, 53] width 25 height 10
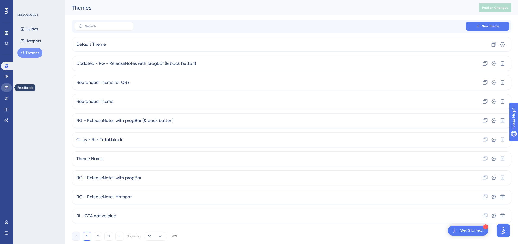
click at [4, 87] on link at bounding box center [6, 87] width 11 height 9
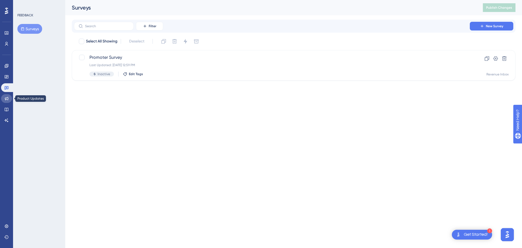
click at [2, 99] on link at bounding box center [6, 98] width 11 height 9
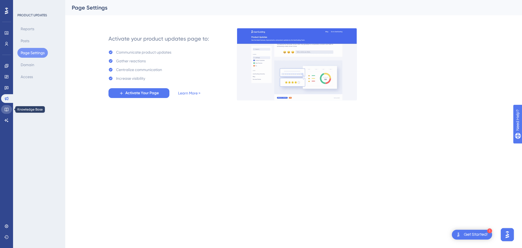
click at [6, 109] on icon at bounding box center [6, 109] width 4 height 4
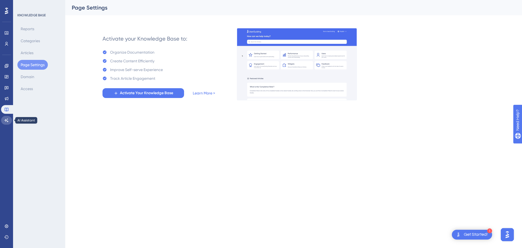
click at [4, 119] on link at bounding box center [6, 120] width 11 height 9
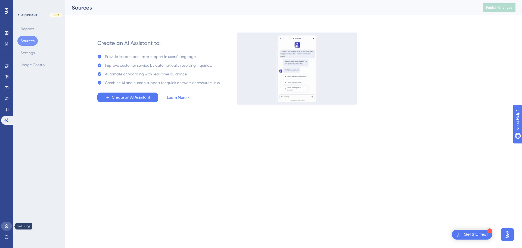
click at [4, 225] on icon at bounding box center [6, 226] width 4 height 4
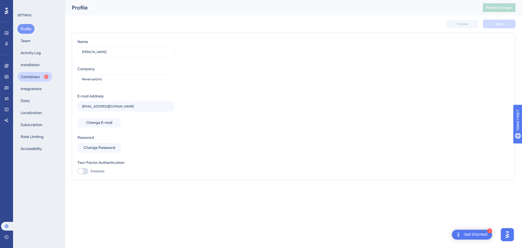
click at [38, 74] on button "Containers" at bounding box center [34, 77] width 35 height 10
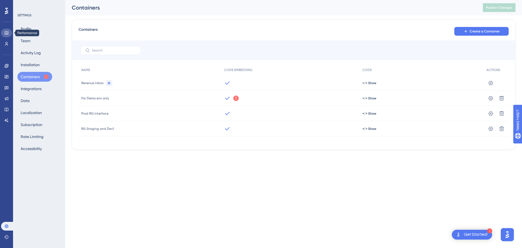
click at [5, 32] on icon at bounding box center [7, 32] width 4 height 3
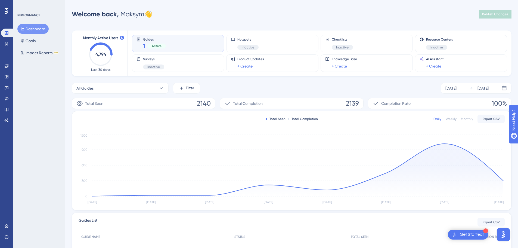
click at [6, 38] on div "Performance Users" at bounding box center [6, 39] width 11 height 20
click at [5, 39] on div "Performance Users" at bounding box center [6, 39] width 11 height 20
click at [5, 41] on link at bounding box center [6, 43] width 11 height 9
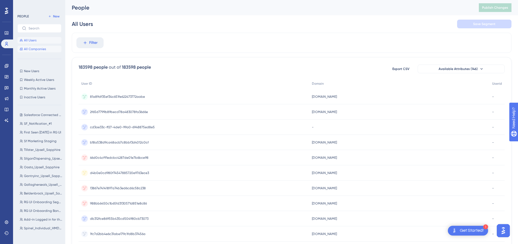
click at [43, 50] on span "All Companies" at bounding box center [35, 49] width 22 height 4
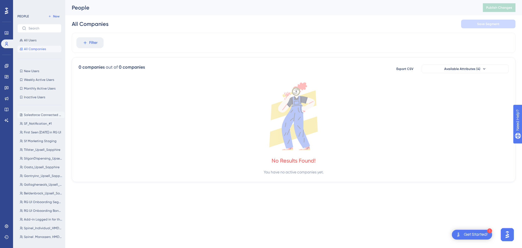
click at [35, 112] on button "Salesforce Connected App Restriction Salesforce Connected App Restriction" at bounding box center [40, 115] width 47 height 7
click at [37, 124] on span "SF_Notification_#1" at bounding box center [38, 123] width 28 height 4
type input "SF_Notification_#1"
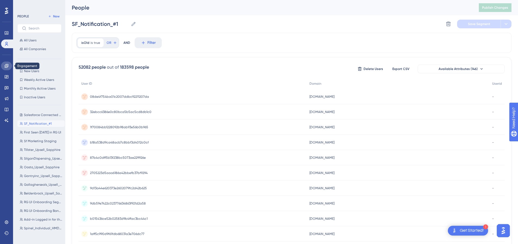
drag, startPoint x: 8, startPoint y: 64, endPoint x: 45, endPoint y: 68, distance: 37.5
click at [8, 64] on icon at bounding box center [6, 66] width 4 height 4
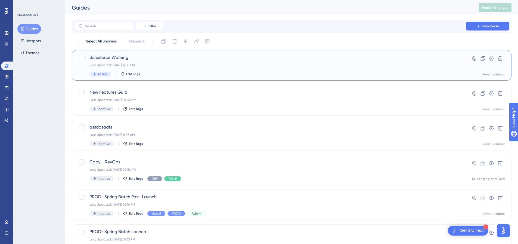
click at [291, 66] on div "Last Updated: [DATE] 12:39 PM" at bounding box center [270, 65] width 361 height 4
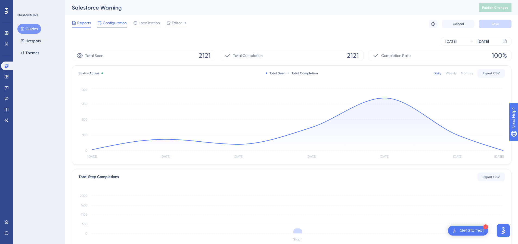
click at [115, 24] on span "Configuration" at bounding box center [115, 23] width 24 height 7
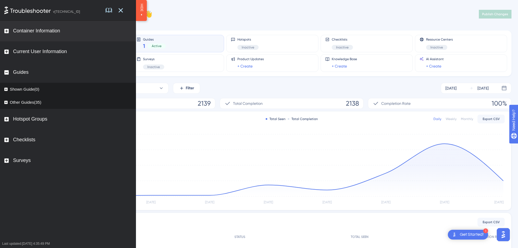
click at [8, 33] on div "Container Information" at bounding box center [68, 31] width 136 height 21
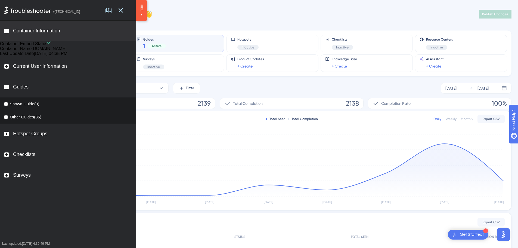
click at [8, 33] on div "Container Information" at bounding box center [68, 31] width 136 height 21
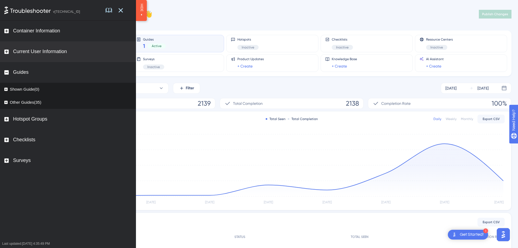
click at [4, 50] on rect at bounding box center [6, 52] width 4 height 4
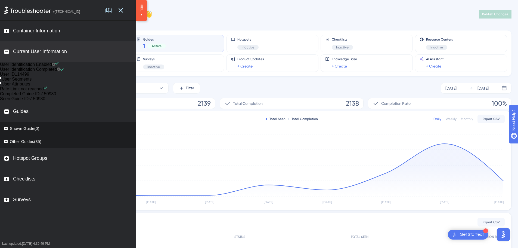
click at [4, 50] on rect at bounding box center [6, 52] width 4 height 4
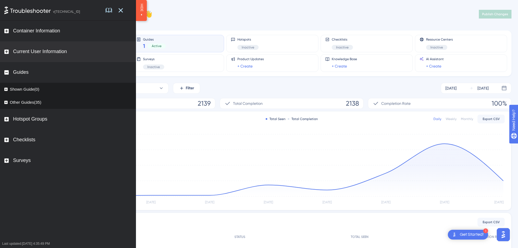
click at [5, 89] on rect at bounding box center [5, 89] width 3 height 3
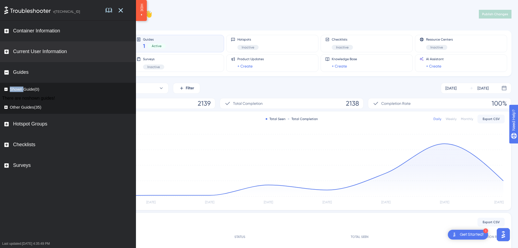
click at [5, 89] on rect at bounding box center [5, 89] width 3 height 3
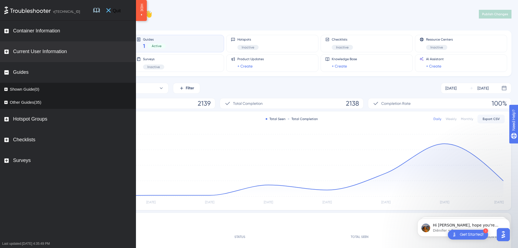
click at [111, 11] on icon at bounding box center [108, 10] width 4 height 4
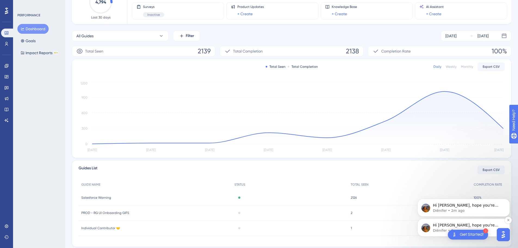
scroll to position [54, 0]
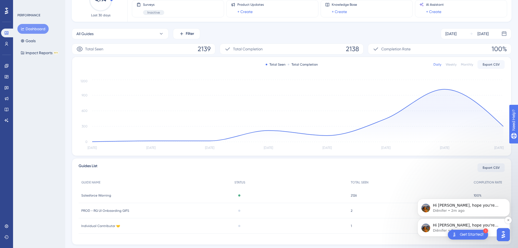
click at [443, 228] on p "Diênifer • 2m ago" at bounding box center [468, 230] width 70 height 5
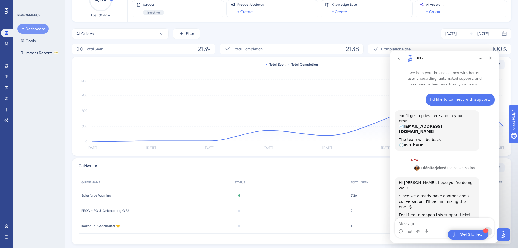
scroll to position [1, 0]
click at [429, 223] on textarea "Message…" at bounding box center [445, 222] width 100 height 9
click at [465, 235] on div "Get Started!" at bounding box center [472, 235] width 24 height 6
click at [402, 59] on button "go back" at bounding box center [399, 58] width 10 height 10
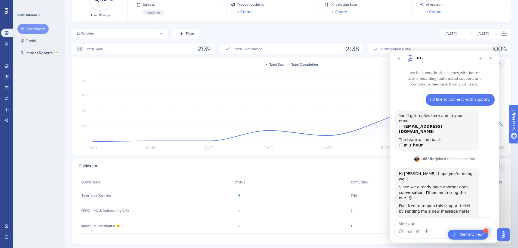
click at [426, 221] on textarea "Message…" at bounding box center [445, 222] width 100 height 9
click at [493, 59] on div "Close" at bounding box center [491, 58] width 10 height 10
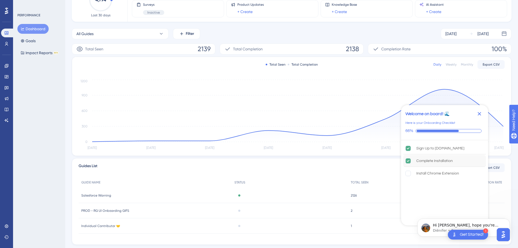
scroll to position [0, 0]
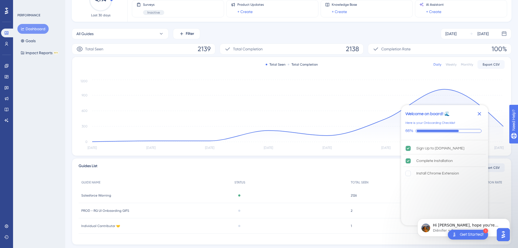
click at [480, 113] on icon "Close Checklist" at bounding box center [479, 113] width 7 height 7
